Goal: Transaction & Acquisition: Purchase product/service

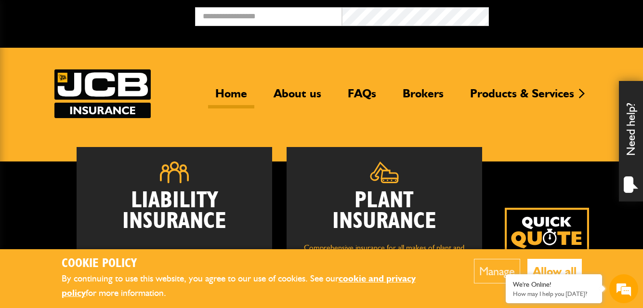
click at [493, 268] on button "Manage" at bounding box center [497, 270] width 46 height 25
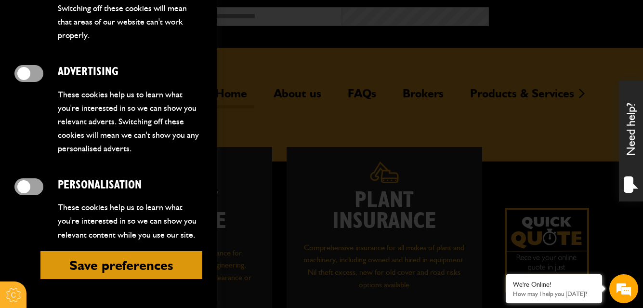
click at [118, 267] on button "Save preferences" at bounding box center [121, 265] width 162 height 28
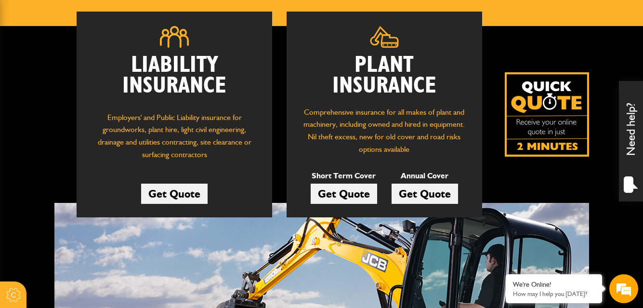
scroll to position [161, 0]
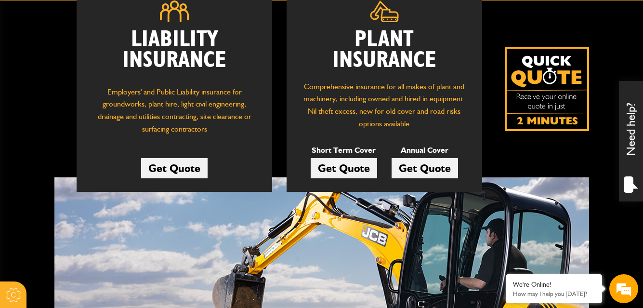
click at [340, 170] on link "Get Quote" at bounding box center [343, 168] width 66 height 20
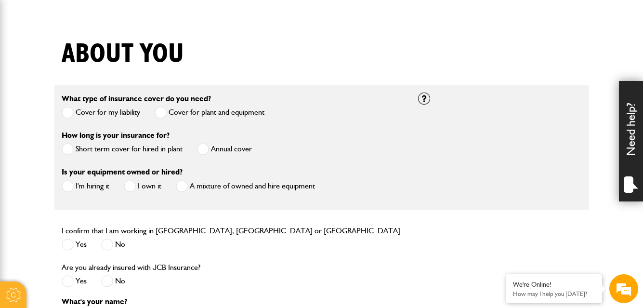
click at [66, 149] on span at bounding box center [68, 149] width 12 height 12
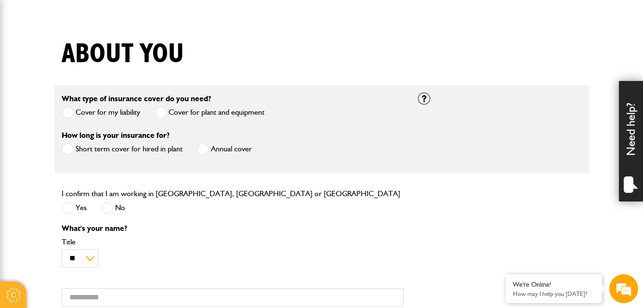
click at [68, 208] on span at bounding box center [68, 208] width 12 height 12
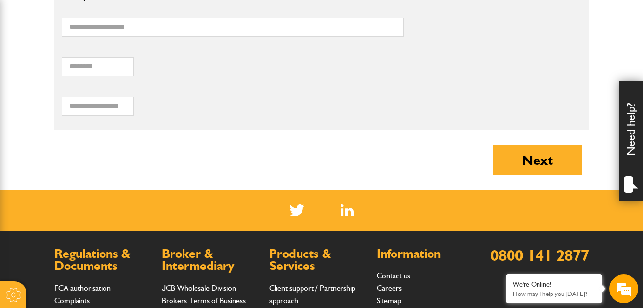
scroll to position [837, 0]
